Goal: Task Accomplishment & Management: Use online tool/utility

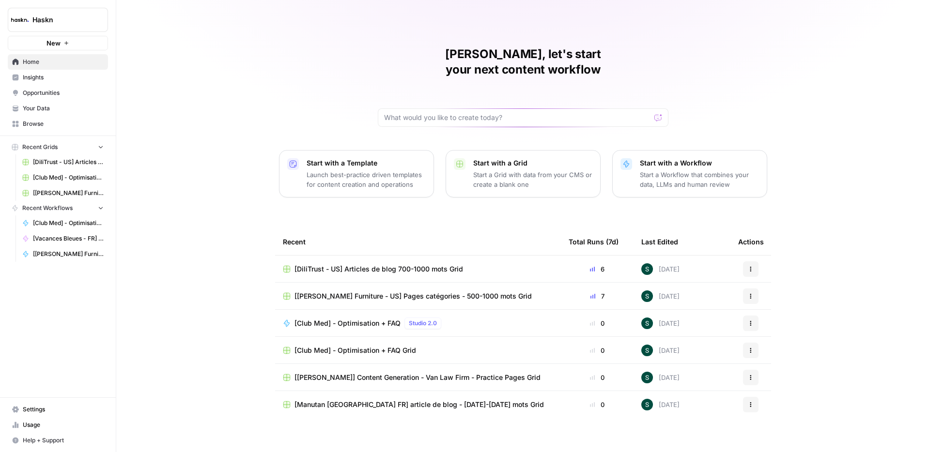
click at [391, 264] on span "[DiliTrust - US] Articles de blog 700-1000 mots Grid" at bounding box center [378, 269] width 169 height 10
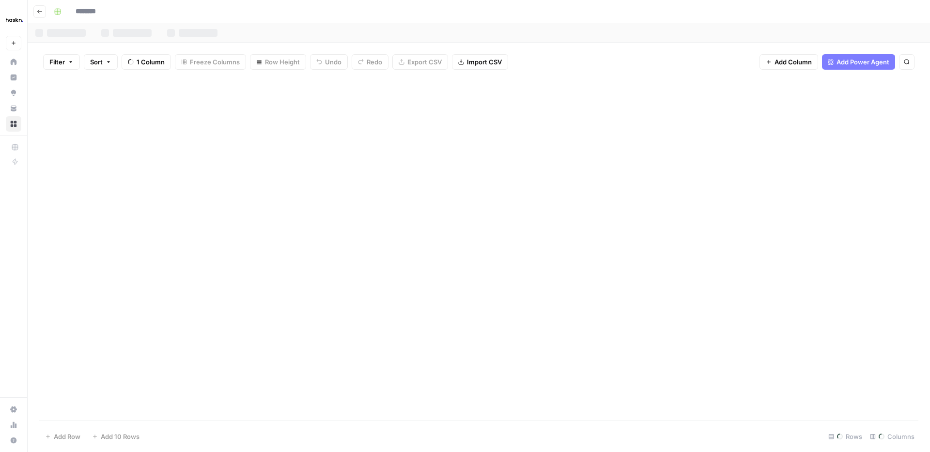
type input "**********"
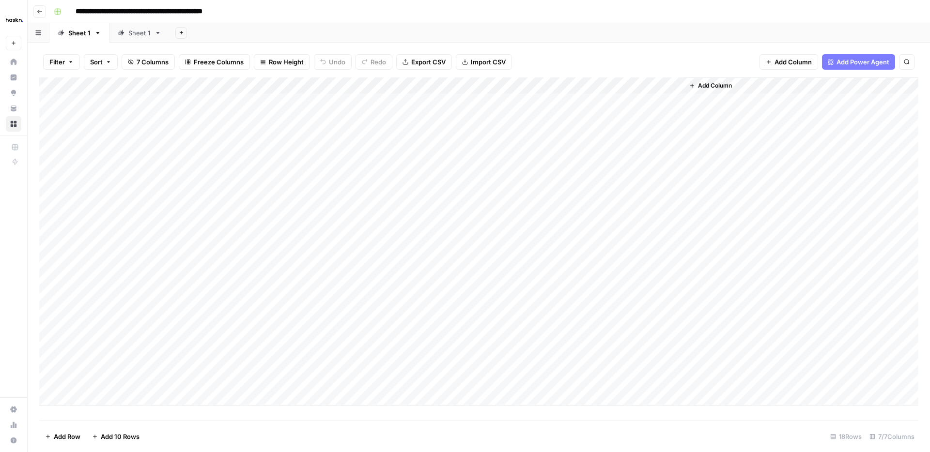
click at [138, 33] on div "Sheet 1" at bounding box center [139, 33] width 22 height 10
drag, startPoint x: 137, startPoint y: 34, endPoint x: 79, endPoint y: 35, distance: 57.2
click at [79, 35] on div "Sheet 1 Sheet 1 Add Sheet" at bounding box center [479, 32] width 902 height 19
click at [141, 31] on div "Sheet 1" at bounding box center [139, 33] width 22 height 10
click at [157, 34] on icon "button" at bounding box center [158, 33] width 7 height 7
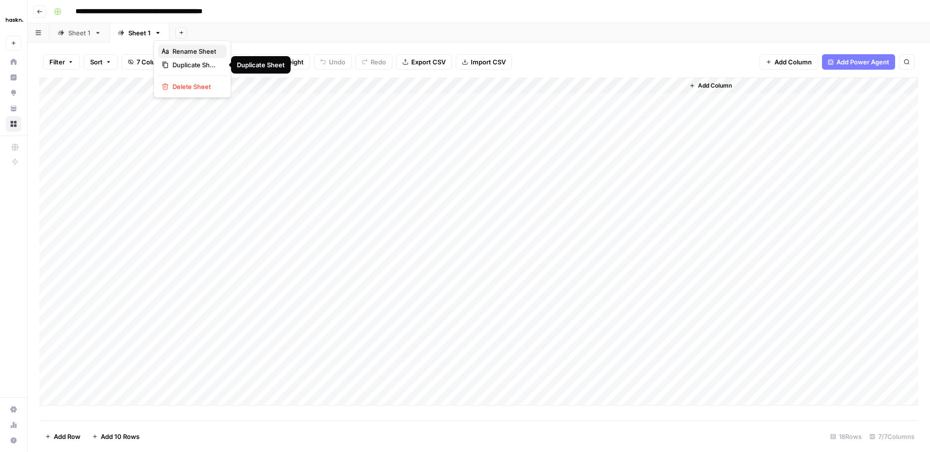
click at [193, 54] on span "Rename Sheet" at bounding box center [195, 51] width 46 height 10
type input "***"
drag, startPoint x: 241, startPoint y: 35, endPoint x: 233, endPoint y: 34, distance: 7.4
click at [241, 35] on div "Add Sheet" at bounding box center [545, 32] width 769 height 19
click at [78, 33] on div "Sheet 1" at bounding box center [79, 33] width 22 height 10
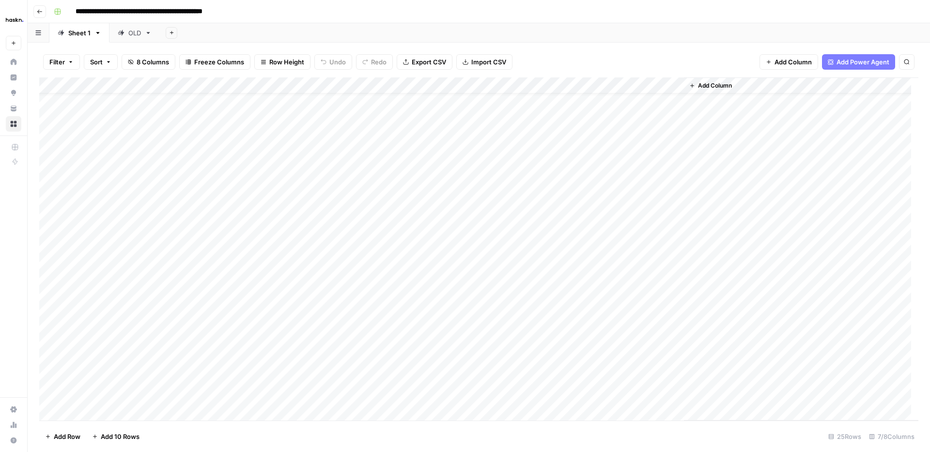
scroll to position [100, 0]
click at [125, 364] on div "Add Column" at bounding box center [478, 248] width 879 height 343
click at [586, 363] on div "Add Column" at bounding box center [478, 248] width 879 height 343
click at [677, 362] on div "Add Column" at bounding box center [478, 248] width 879 height 343
